Goal: Information Seeking & Learning: Check status

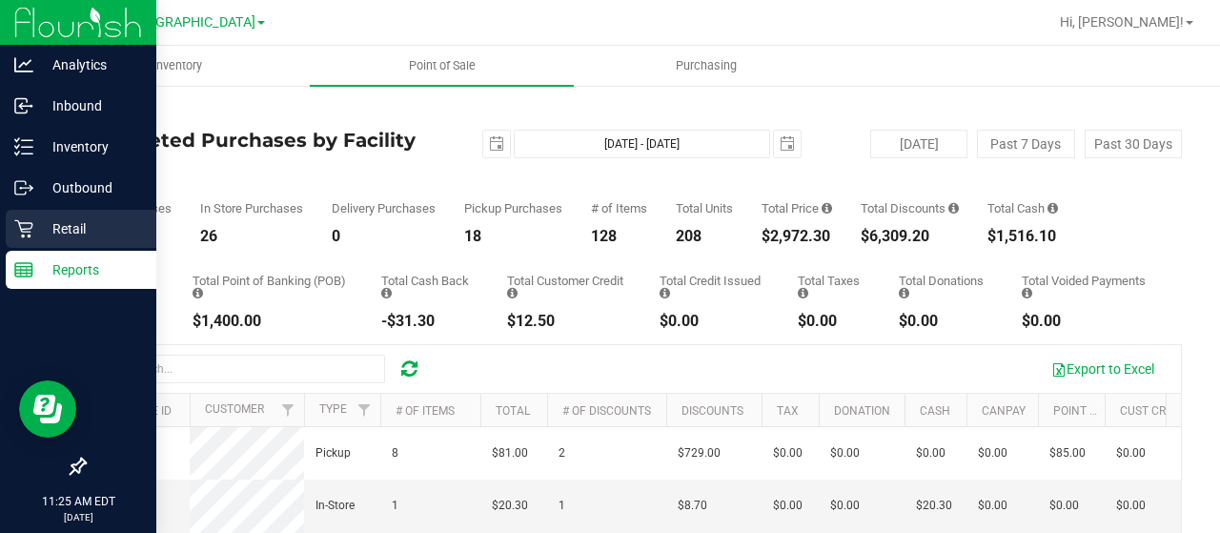
click at [41, 231] on p "Retail" at bounding box center [90, 228] width 114 height 23
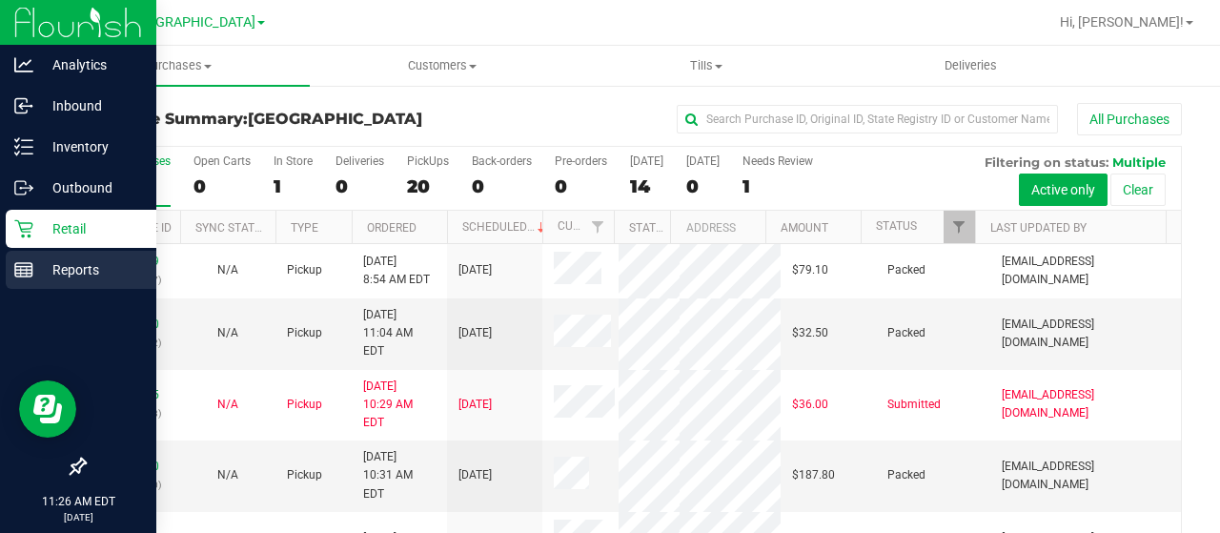
click at [33, 270] on p "Reports" at bounding box center [90, 269] width 114 height 23
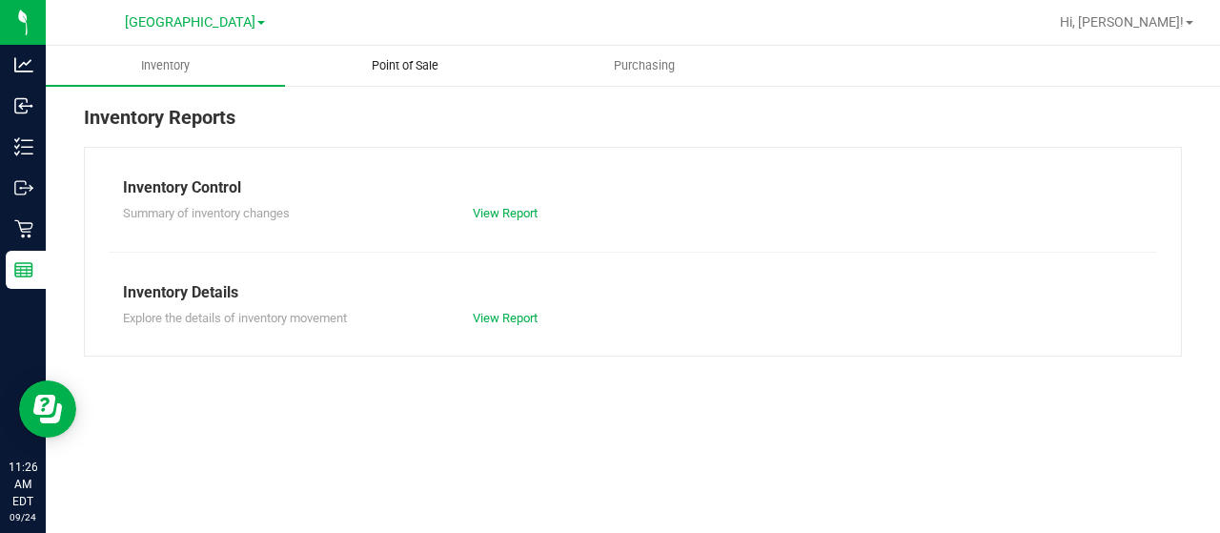
click at [402, 68] on span "Point of Sale" at bounding box center [405, 65] width 118 height 17
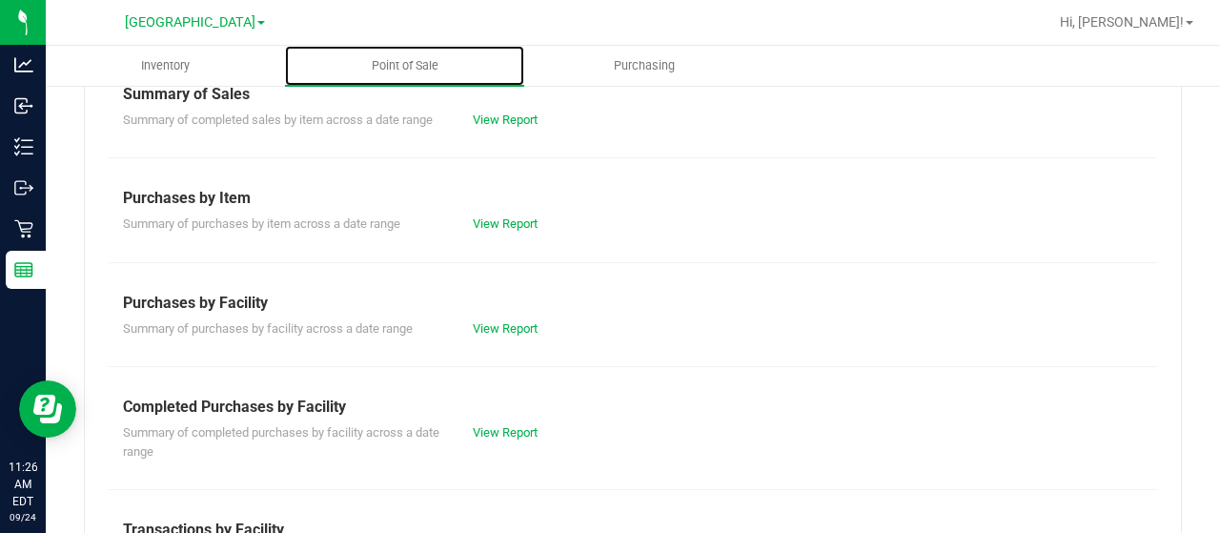
scroll to position [200, 0]
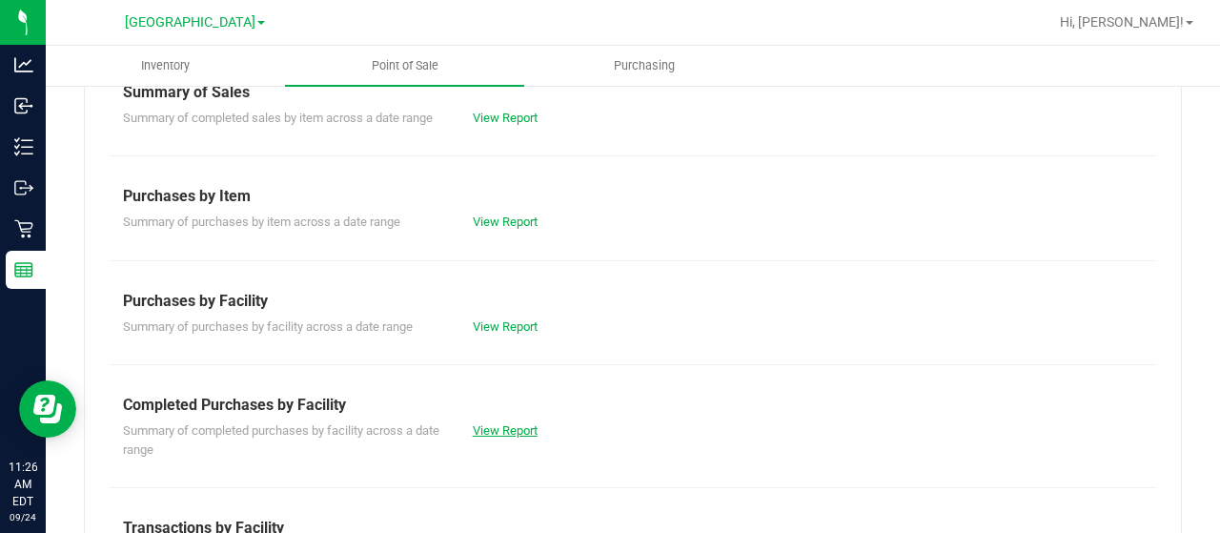
click at [492, 423] on link "View Report" at bounding box center [505, 430] width 65 height 14
